Goal: Complete application form

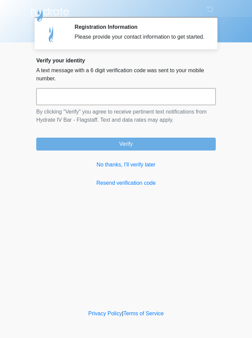
click at [103, 96] on input "text" at bounding box center [126, 96] width 180 height 17
type input "******"
click at [82, 145] on button "Verify" at bounding box center [126, 144] width 180 height 13
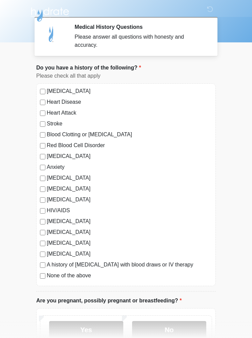
click at [51, 159] on label "[MEDICAL_DATA]" at bounding box center [130, 156] width 166 height 8
click at [48, 163] on label "Anxiety" at bounding box center [130, 167] width 166 height 8
click at [120, 166] on label "Anxiety" at bounding box center [130, 167] width 166 height 8
click at [55, 228] on label "[MEDICAL_DATA]" at bounding box center [130, 232] width 166 height 8
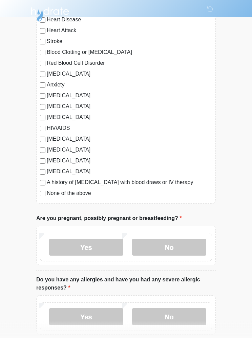
scroll to position [82, 0]
click at [177, 245] on label "No" at bounding box center [169, 247] width 74 height 17
click at [193, 265] on div "Yes No" at bounding box center [126, 245] width 180 height 39
click at [92, 318] on label "Yes" at bounding box center [86, 316] width 74 height 17
click at [67, 338] on li "Do you have any [MEDICAL_DATA] and have you had any severe allergic responses? …" at bounding box center [126, 308] width 180 height 64
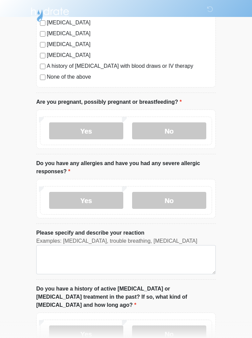
scroll to position [200, 0]
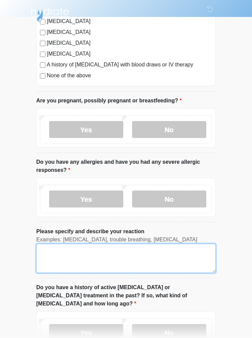
click at [67, 250] on textarea "Please specify and describe your reaction" at bounding box center [126, 258] width 180 height 29
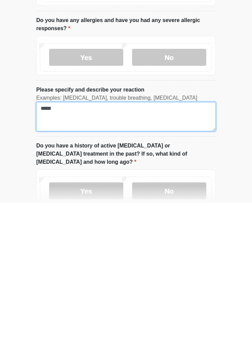
type textarea "*****"
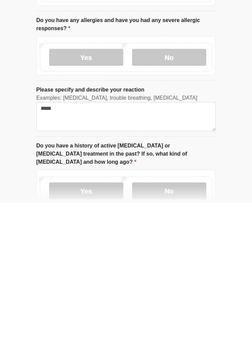
click at [172, 318] on label "No" at bounding box center [169, 326] width 74 height 17
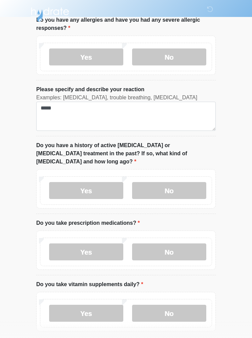
click at [99, 244] on label "Yes" at bounding box center [86, 252] width 74 height 17
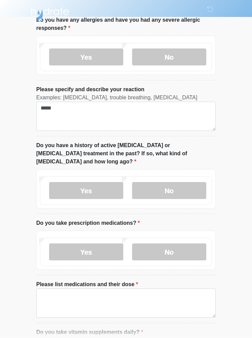
click at [157, 244] on label "No" at bounding box center [169, 252] width 74 height 17
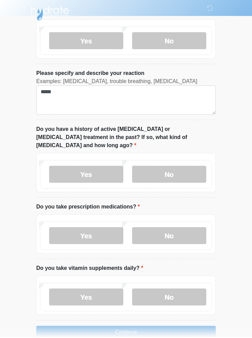
scroll to position [357, 0]
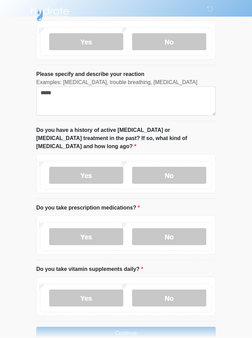
click at [166, 296] on label "No" at bounding box center [169, 298] width 74 height 17
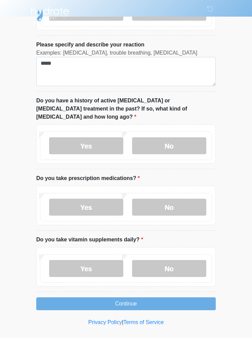
click at [120, 298] on button "Continue" at bounding box center [126, 304] width 180 height 13
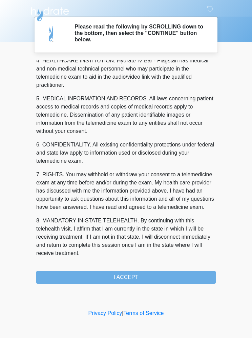
scroll to position [199, 0]
click at [119, 278] on button "I ACCEPT" at bounding box center [126, 277] width 180 height 13
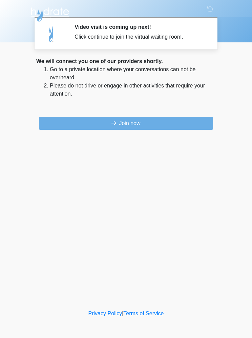
click at [195, 115] on div "We will connect you one of our providers shortly. Go to a private location wher…" at bounding box center [126, 93] width 180 height 73
click at [185, 115] on div "We will connect you one of our providers shortly. Go to a private location wher…" at bounding box center [126, 93] width 180 height 73
click at [187, 118] on button "Join now" at bounding box center [126, 123] width 174 height 13
